Goal: Transaction & Acquisition: Obtain resource

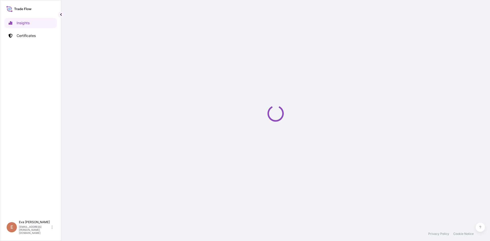
select select "2025"
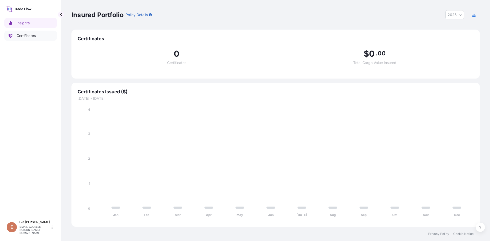
click at [31, 35] on p "Certificates" at bounding box center [26, 35] width 19 height 5
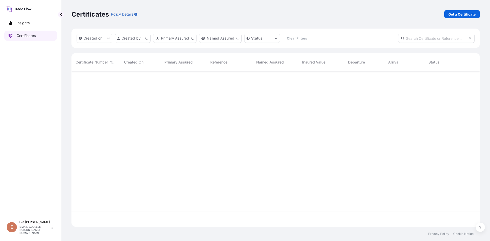
scroll to position [154, 405]
click at [470, 12] on p "Get a Certificate" at bounding box center [462, 14] width 27 height 5
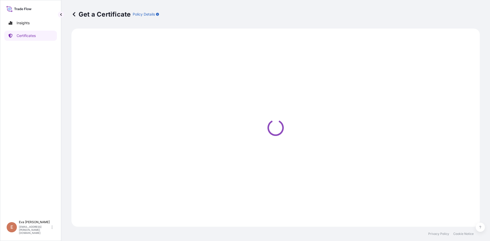
select select "Sea"
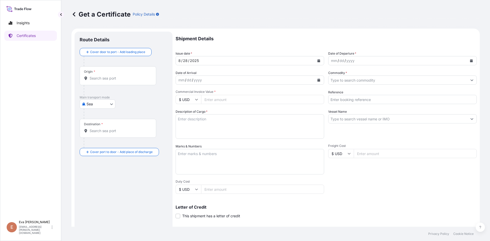
click at [130, 78] on input "Origin *" at bounding box center [120, 78] width 60 height 5
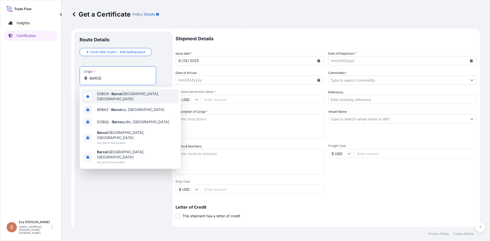
click at [129, 94] on span "ESBCN - [PERSON_NAME], [GEOGRAPHIC_DATA]" at bounding box center [137, 96] width 80 height 10
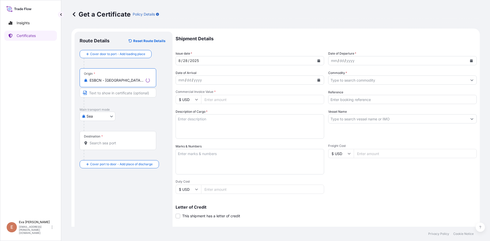
type input "ESBCN - [GEOGRAPHIC_DATA], [GEOGRAPHIC_DATA]"
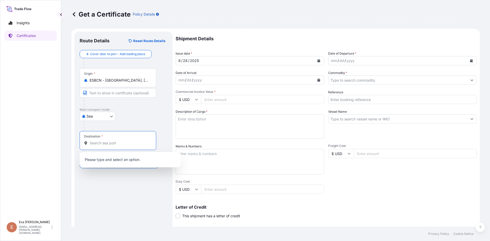
click at [114, 143] on input "Destination *" at bounding box center [120, 143] width 60 height 5
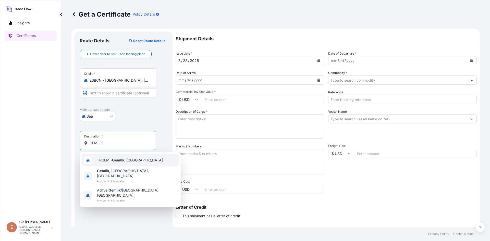
click at [112, 159] on span "TRGEM - Gemlik , [GEOGRAPHIC_DATA]" at bounding box center [130, 160] width 66 height 5
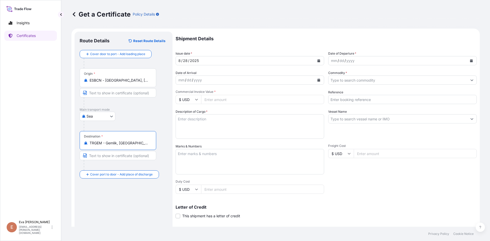
type input "TRGEM - Gemlik, [GEOGRAPHIC_DATA]"
click at [344, 64] on div "mm / dd / yyyy" at bounding box center [398, 60] width 139 height 9
click at [346, 60] on div "yyyy" at bounding box center [350, 61] width 9 height 6
click at [470, 60] on icon "Calendar" at bounding box center [471, 60] width 3 height 3
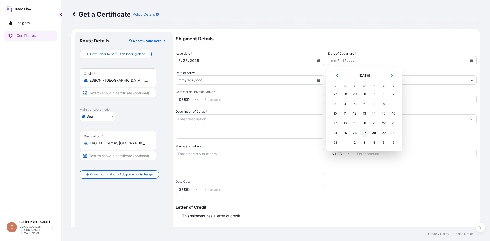
click at [362, 133] on div "27" at bounding box center [364, 132] width 9 height 9
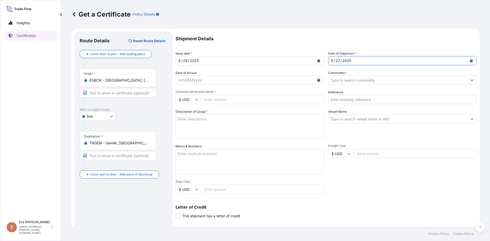
click at [342, 80] on input "Commodity *" at bounding box center [398, 80] width 139 height 9
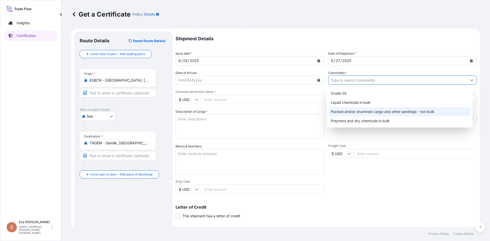
click at [355, 112] on div "Packed and/or drummed cargo and other sendings - non bulk" at bounding box center [400, 111] width 142 height 9
type input "Packed and/or drummed cargo and other sendings - non bulk"
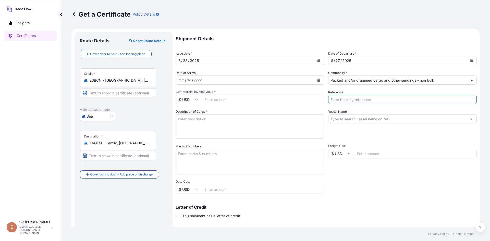
click at [336, 101] on input "Reference" at bounding box center [402, 99] width 149 height 9
type input "1625204626"
click at [241, 125] on textarea "Description of Cargo *" at bounding box center [250, 126] width 149 height 25
type textarea "1X40 PAL"
click at [197, 99] on icon at bounding box center [196, 99] width 3 height 3
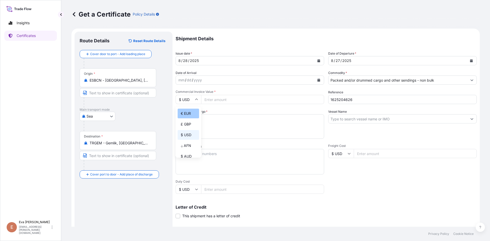
click at [190, 116] on div "€ EUR" at bounding box center [188, 114] width 21 height 10
type input "€ EUR"
click at [221, 98] on input "Commercial Invoice Value *" at bounding box center [262, 99] width 123 height 9
type input "33536.25"
click at [347, 123] on input "Vessel Name" at bounding box center [398, 118] width 139 height 9
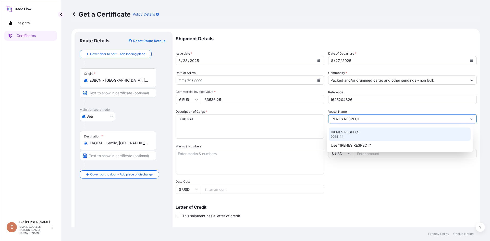
click at [346, 132] on p "IRENES RESPECT" at bounding box center [345, 132] width 29 height 5
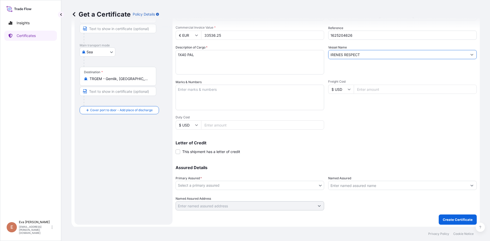
scroll to position [65, 0]
type input "IRENES RESPECT"
click at [376, 187] on input "Named Assured" at bounding box center [398, 184] width 139 height 9
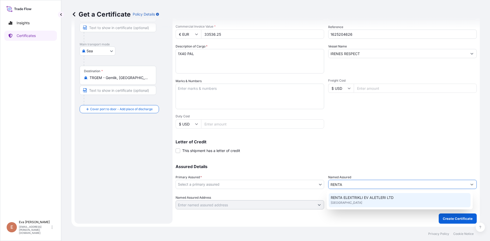
click at [350, 196] on span "RENTA ELEXTRIKLI EV ALETLERI LTD" at bounding box center [362, 197] width 63 height 5
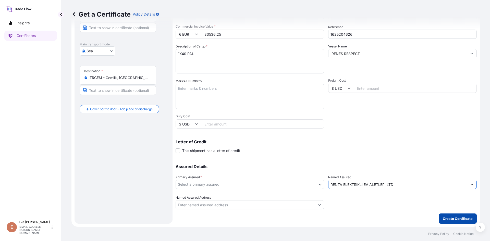
type input "RENTA ELEXTRIKLI EV ALETLERI LTD"
click at [457, 219] on p "Create Certificate" at bounding box center [458, 218] width 30 height 5
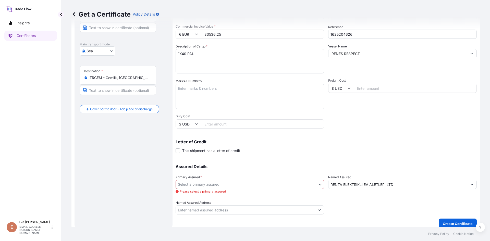
click at [195, 185] on body "6 options available. 4 options available. 2 options available. 0 options availa…" at bounding box center [245, 120] width 490 height 241
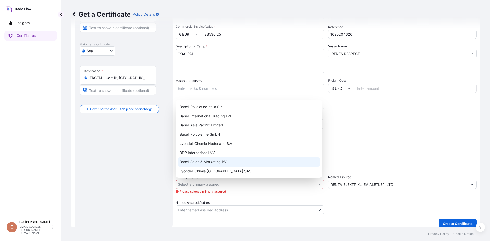
click at [204, 164] on div "Basell Sales & Marketing BV" at bounding box center [249, 162] width 143 height 9
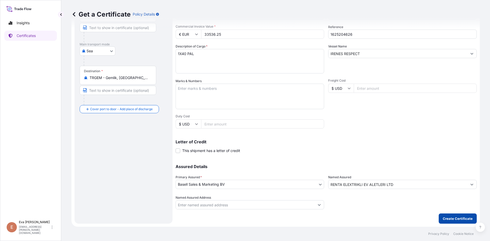
click at [452, 220] on p "Create Certificate" at bounding box center [458, 218] width 30 height 5
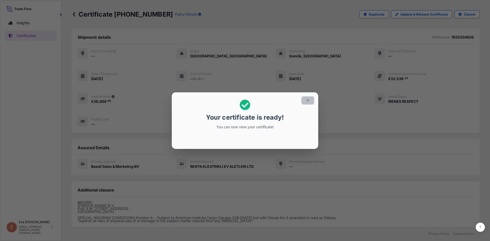
click at [311, 99] on button "button" at bounding box center [308, 101] width 13 height 8
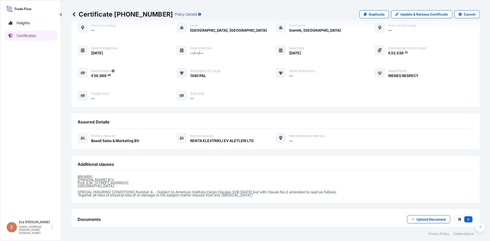
scroll to position [56, 0]
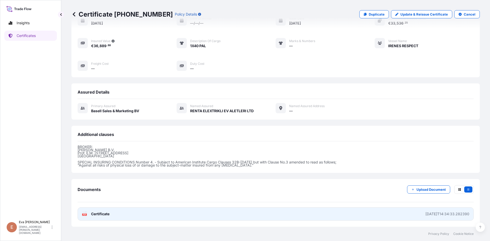
click at [83, 213] on icon at bounding box center [84, 214] width 4 height 5
